Goal: Task Accomplishment & Management: Manage account settings

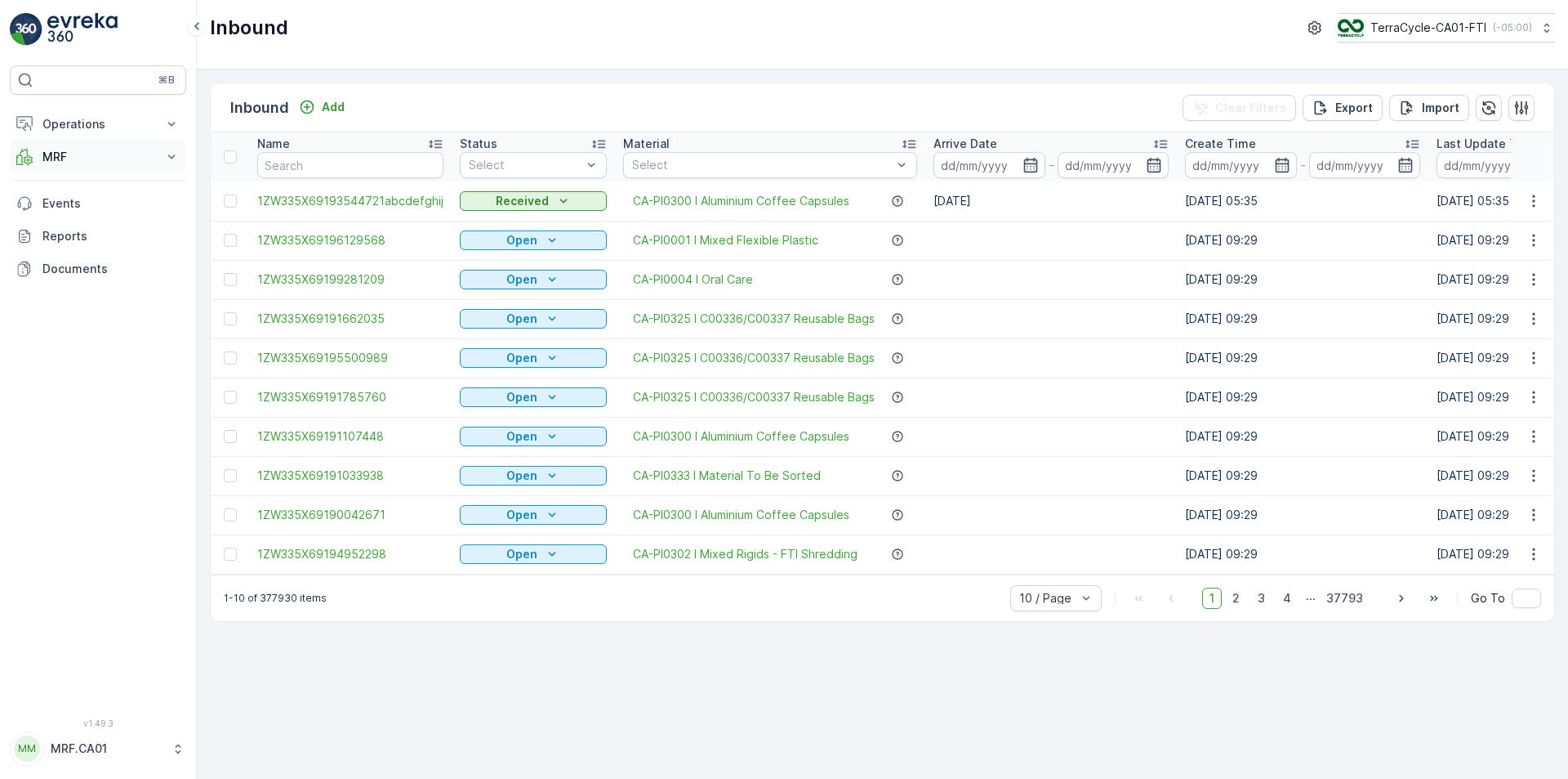
click at [70, 161] on p "MRF" at bounding box center [98, 156] width 111 height 16
click at [76, 285] on link "Outbound" at bounding box center [110, 276] width 151 height 23
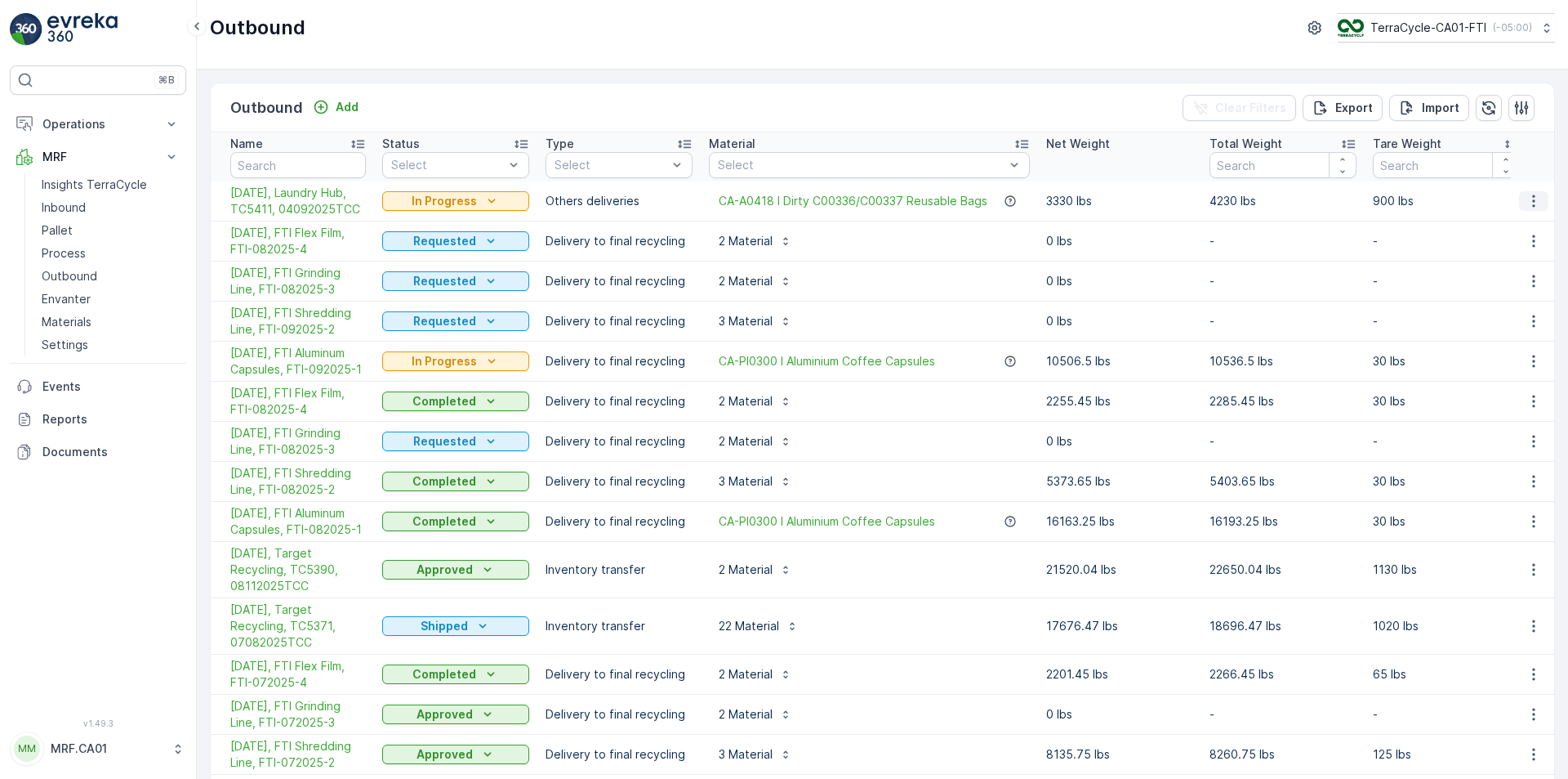
click at [1532, 201] on icon "button" at bounding box center [1533, 201] width 3 height 12
click at [1526, 241] on div "Edit Outbound" at bounding box center [1505, 248] width 130 height 23
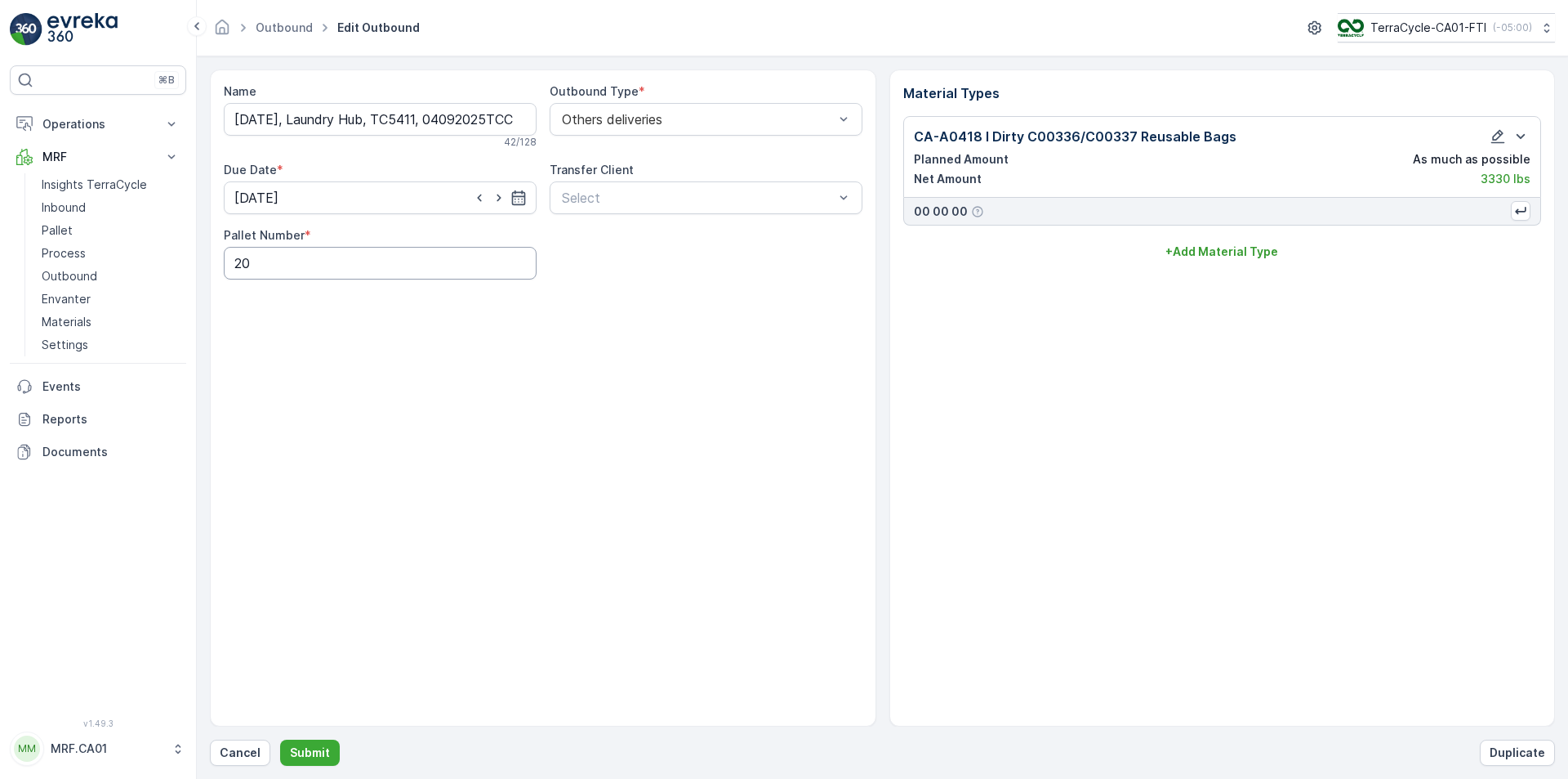
drag, startPoint x: 312, startPoint y: 262, endPoint x: 0, endPoint y: 243, distance: 312.6
click at [74, 252] on div "⌘B Operations Planning Routes & Tasks Cockpit Settings MRF Insights TerraCycle …" at bounding box center [784, 389] width 1568 height 779
type Number "18"
click at [302, 751] on p "Submit" at bounding box center [310, 752] width 40 height 16
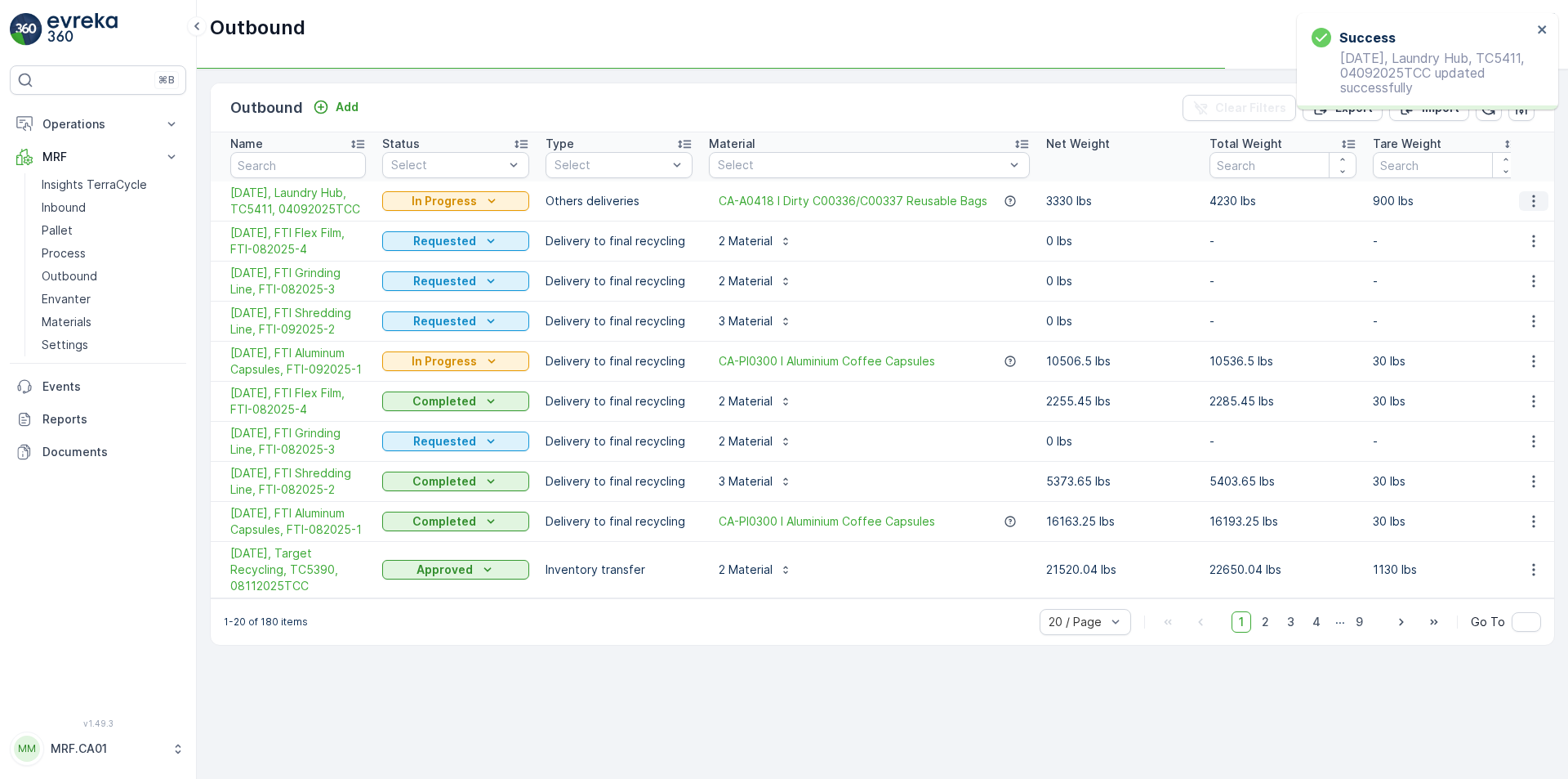
click at [1535, 206] on icon "button" at bounding box center [1533, 201] width 3 height 12
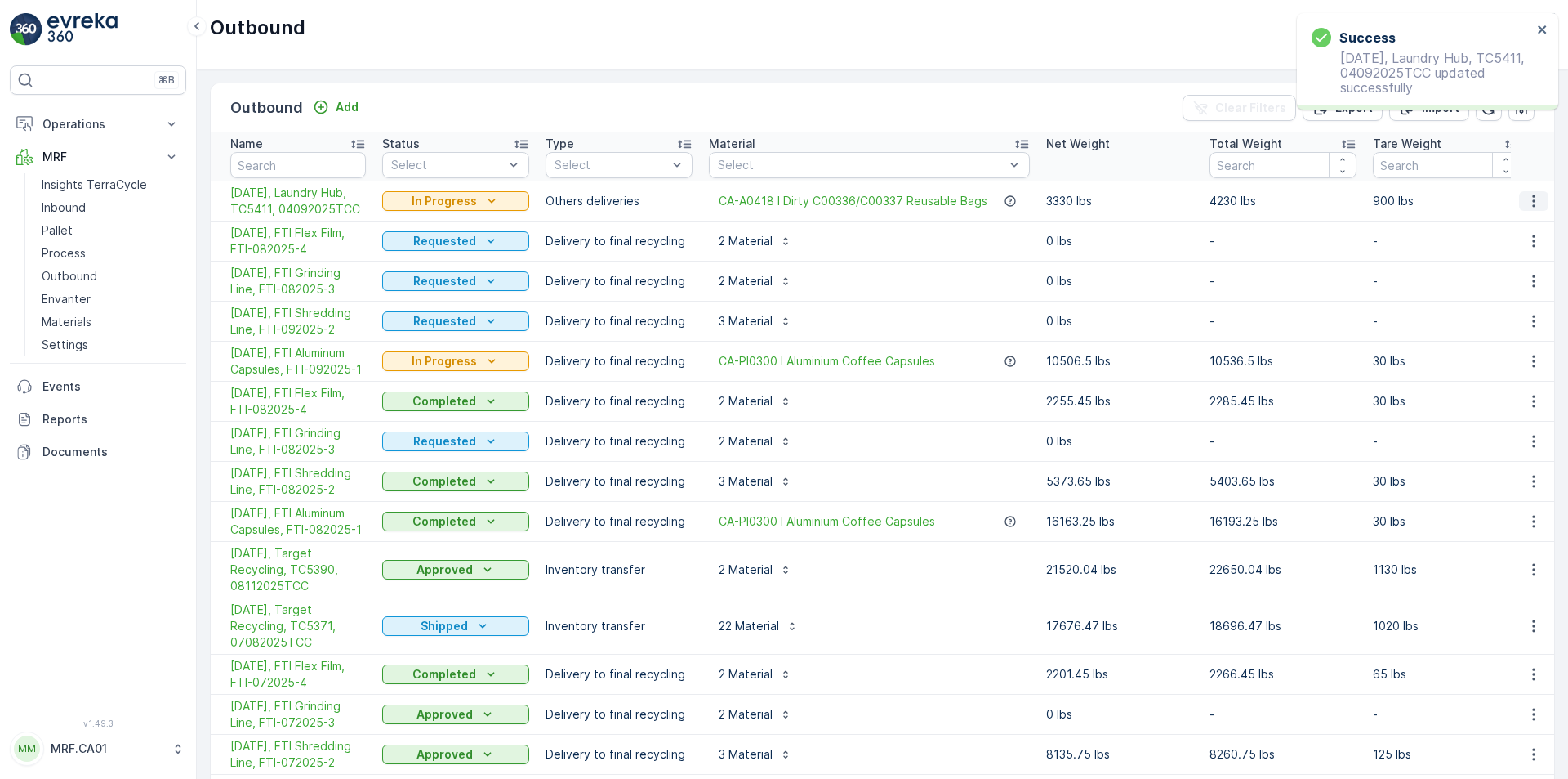
click at [1540, 206] on button "button" at bounding box center [1534, 200] width 29 height 20
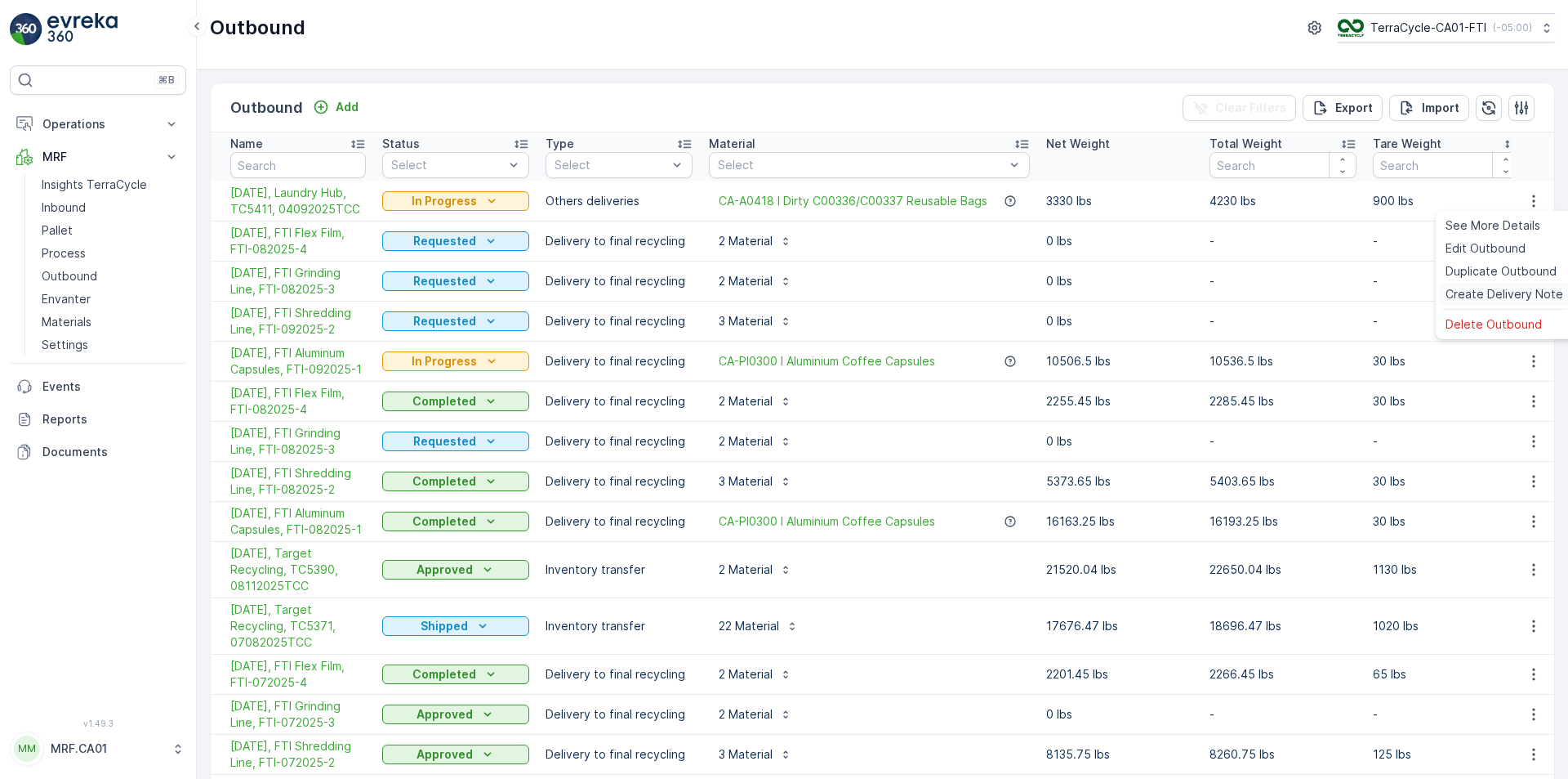
click at [1522, 289] on span "Create Delivery Note" at bounding box center [1505, 294] width 118 height 16
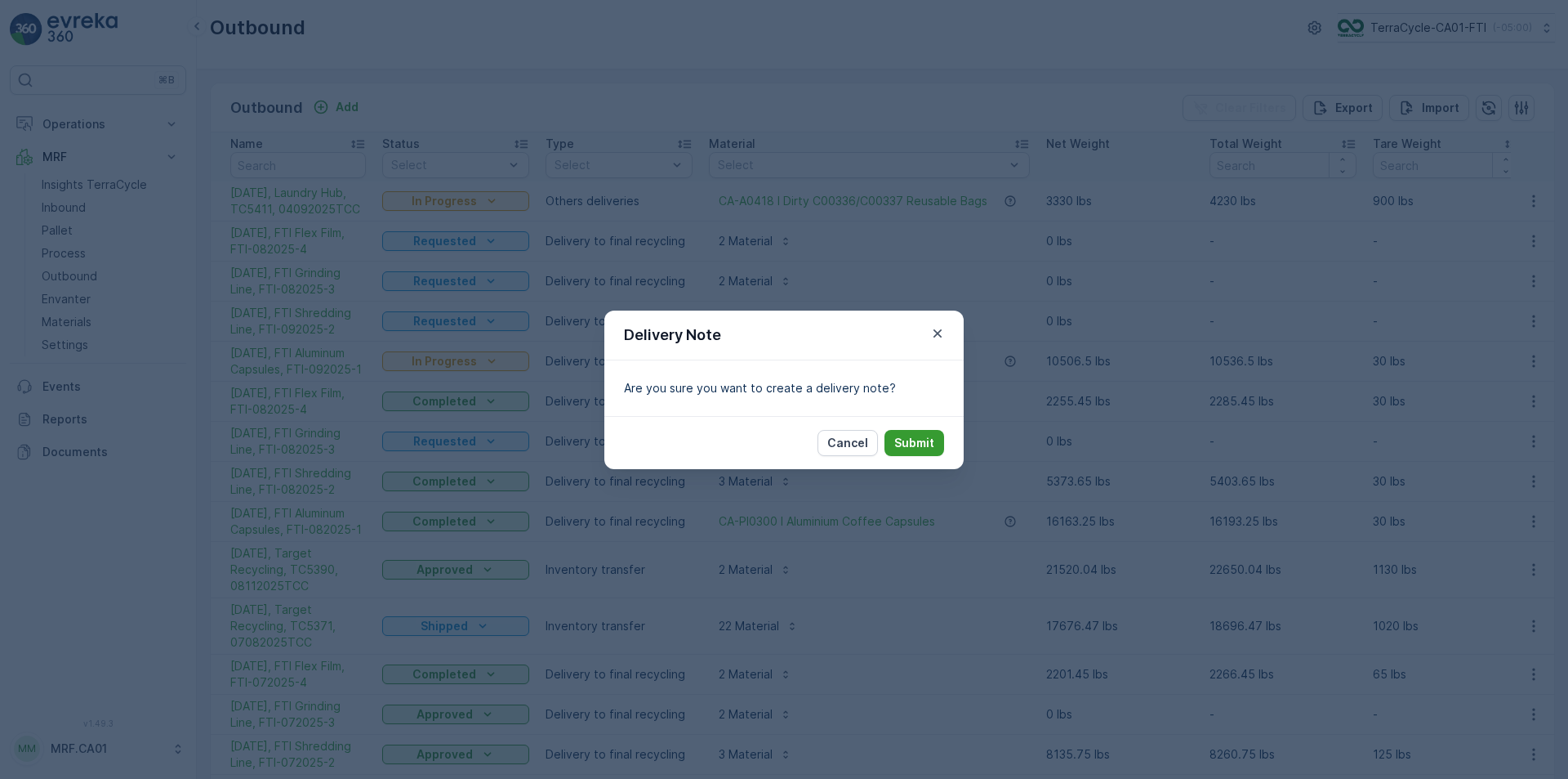
click at [925, 442] on p "Submit" at bounding box center [915, 442] width 40 height 16
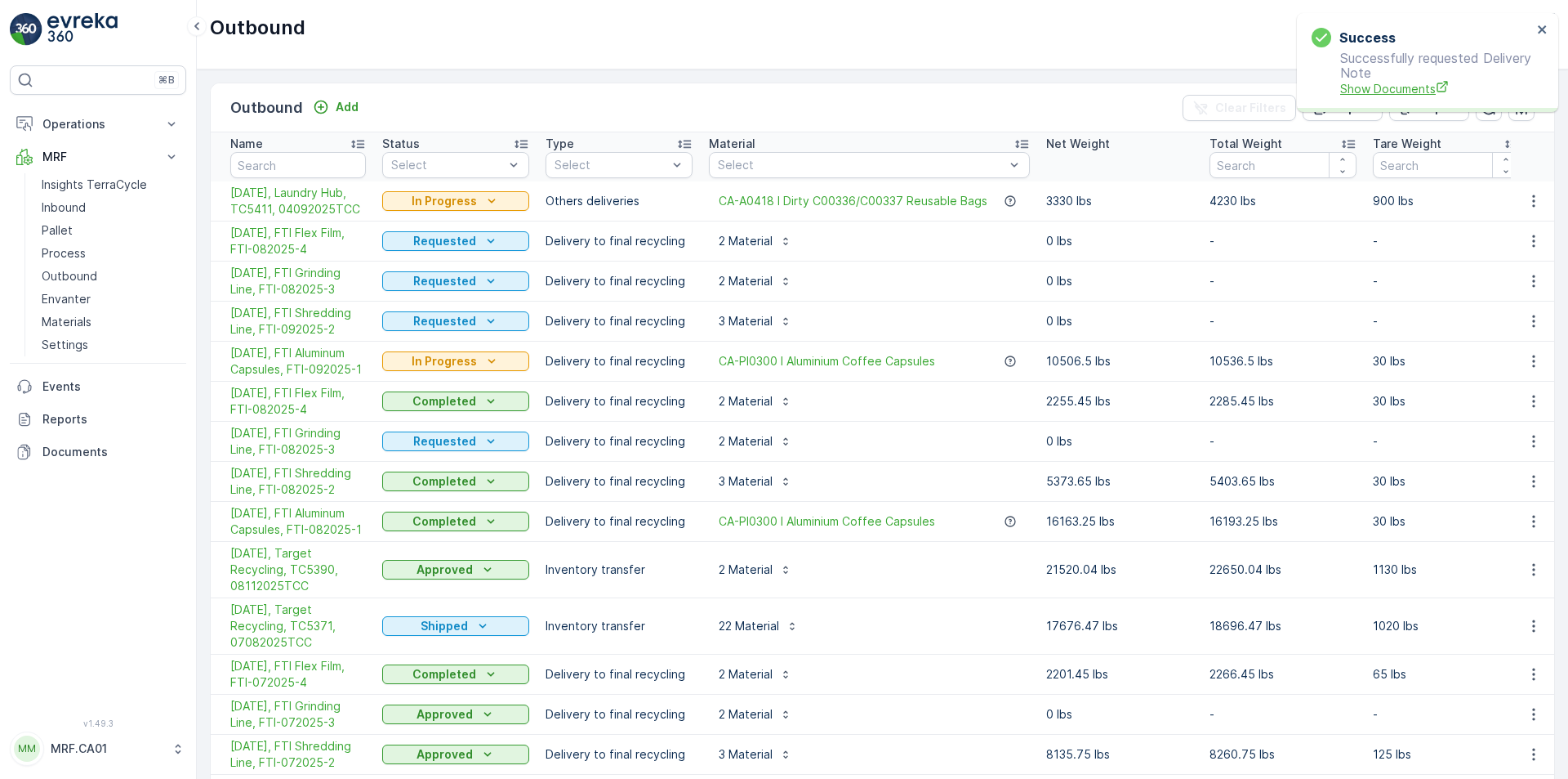
click at [1390, 94] on span "Show Documents" at bounding box center [1436, 89] width 192 height 17
click at [475, 195] on p "In Progress" at bounding box center [444, 200] width 65 height 16
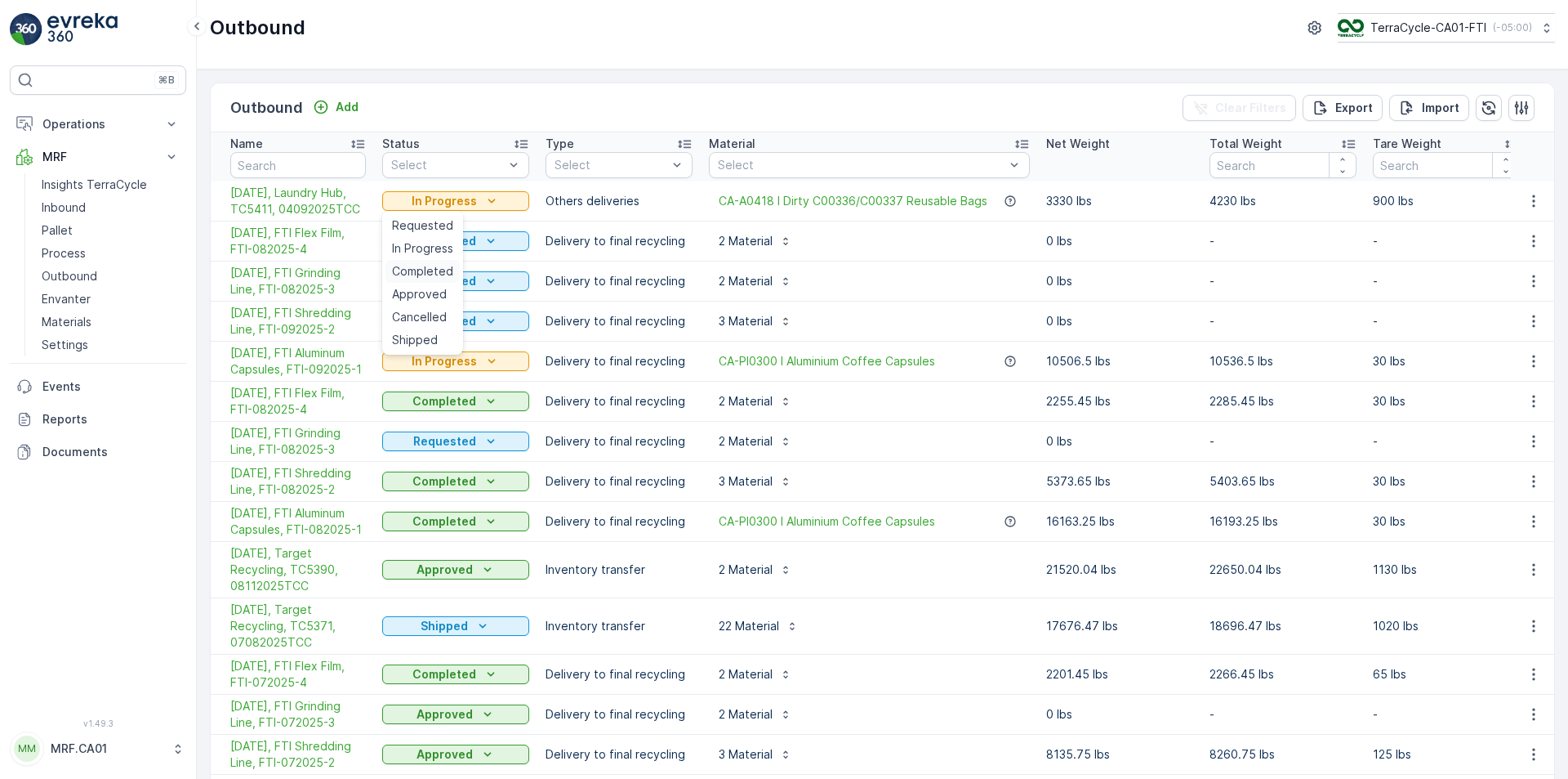
click at [440, 269] on span "Completed" at bounding box center [422, 271] width 61 height 16
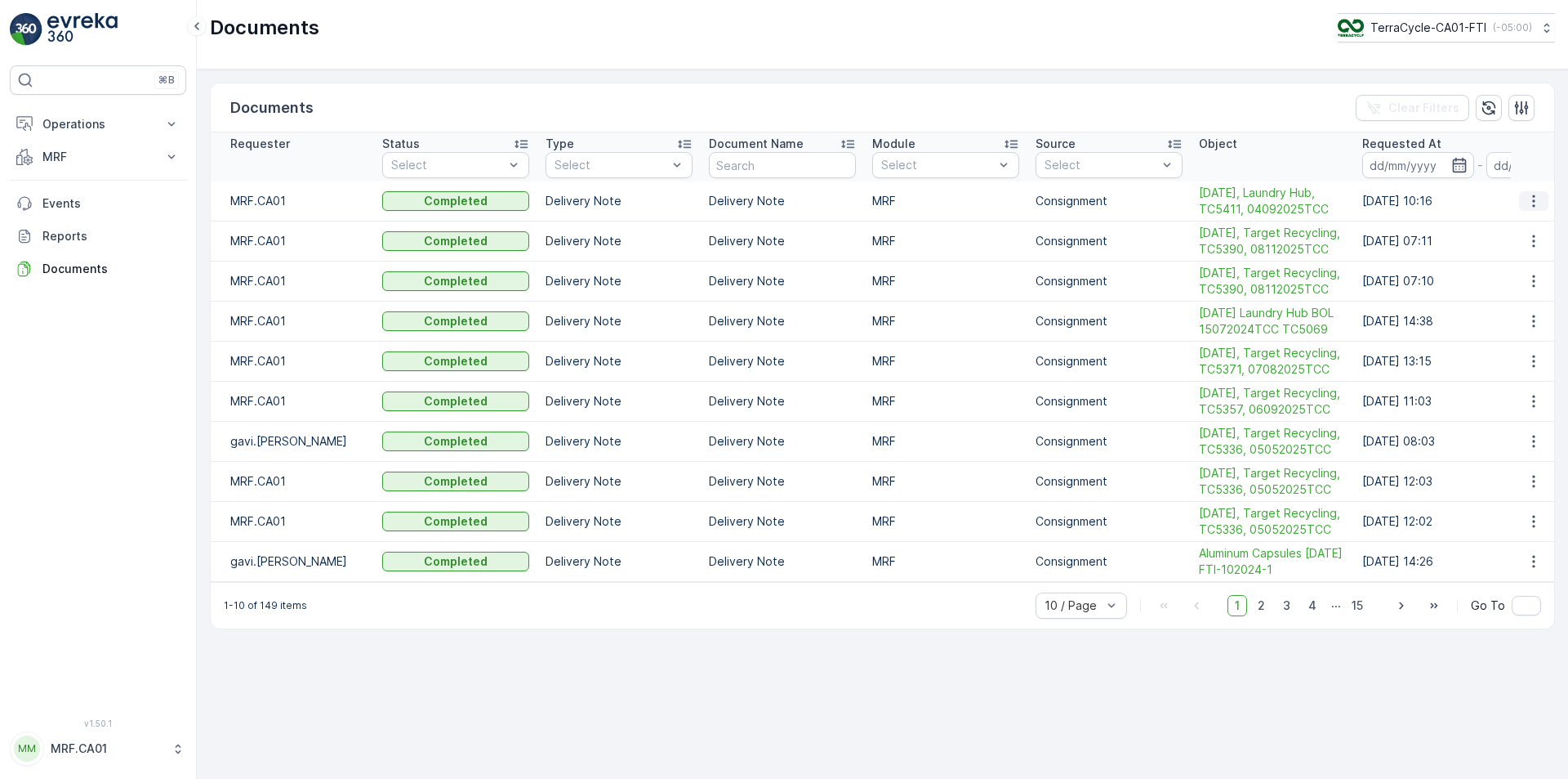
click at [1531, 197] on icon "button" at bounding box center [1533, 200] width 16 height 16
click at [1529, 220] on span "See Details" at bounding box center [1529, 225] width 63 height 16
